Goal: Task Accomplishment & Management: Use online tool/utility

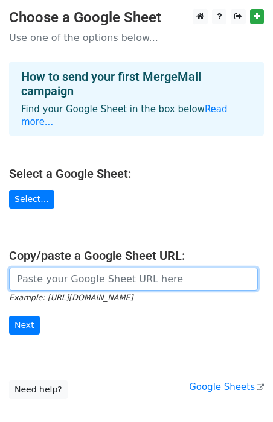
click at [36, 268] on input "url" at bounding box center [133, 279] width 249 height 23
paste input "https://docs.google.com/spreadsheets/d/14E_ySzV4SLZuPZc1D37V6D2Y1mEmzjpSx4qvr-a…"
type input "https://docs.google.com/spreadsheets/d/14E_ySzV4SLZuPZc1D37V6D2Y1mEmzjpSx4qvr-a…"
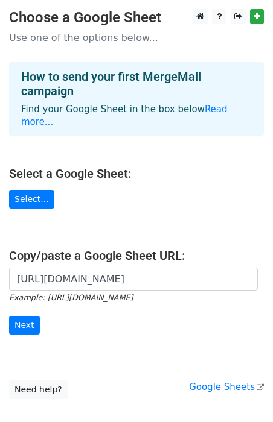
scroll to position [60, 0]
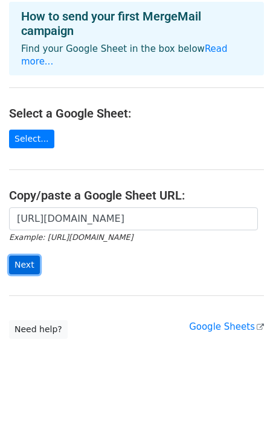
click at [28, 256] on input "Next" at bounding box center [24, 265] width 31 height 19
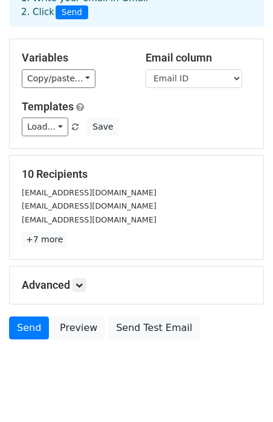
scroll to position [94, 0]
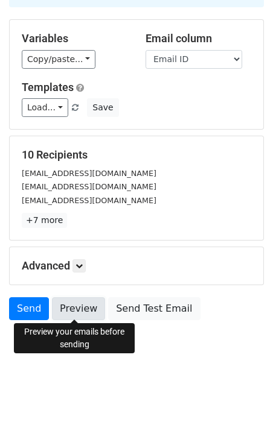
click at [81, 307] on link "Preview" at bounding box center [78, 308] width 53 height 23
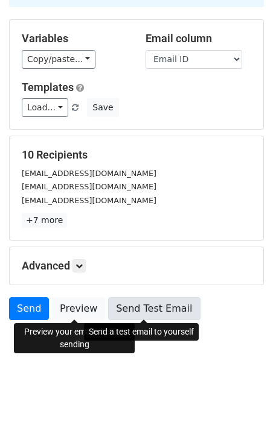
click at [124, 302] on link "Send Test Email" at bounding box center [154, 308] width 92 height 23
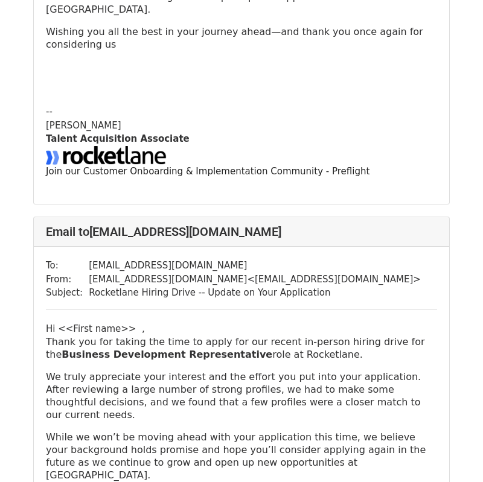
scroll to position [541, 0]
